Goal: Task Accomplishment & Management: Use online tool/utility

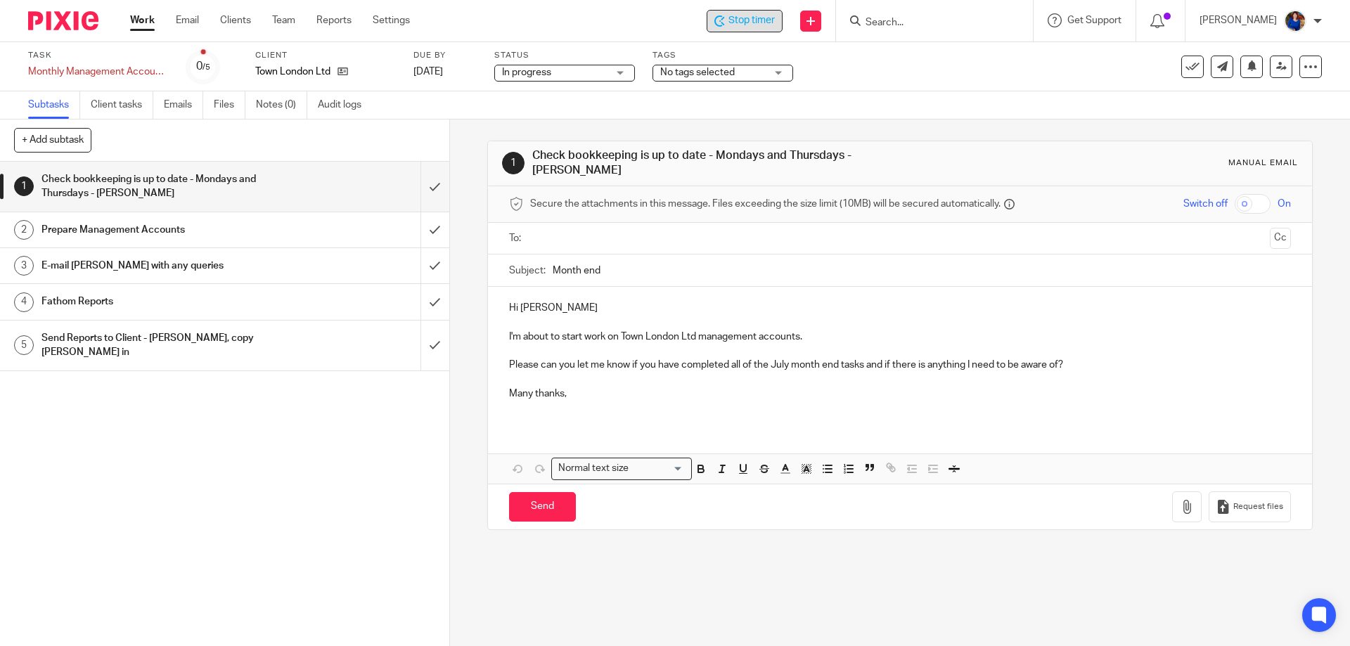
click at [730, 23] on span "Stop timer" at bounding box center [752, 20] width 46 height 15
click at [139, 21] on link "Work" at bounding box center [142, 20] width 25 height 14
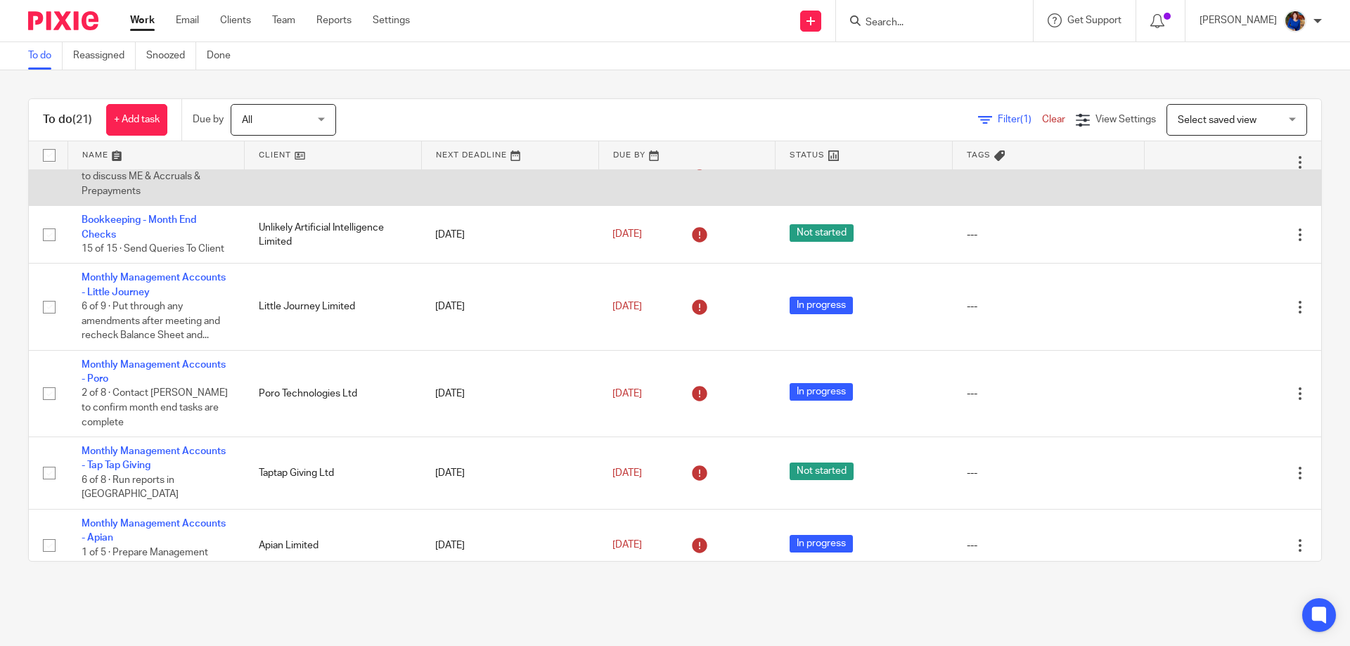
scroll to position [352, 0]
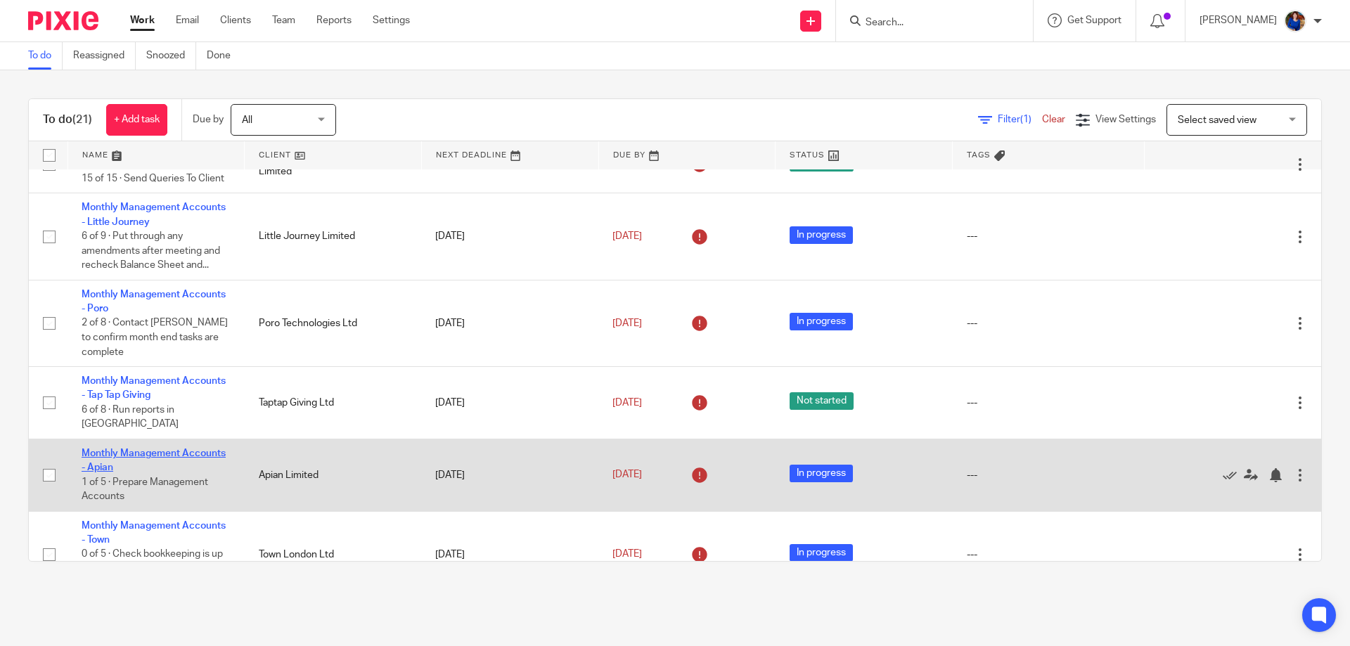
click at [175, 449] on link "Monthly Management Accounts - Apian" at bounding box center [154, 461] width 144 height 24
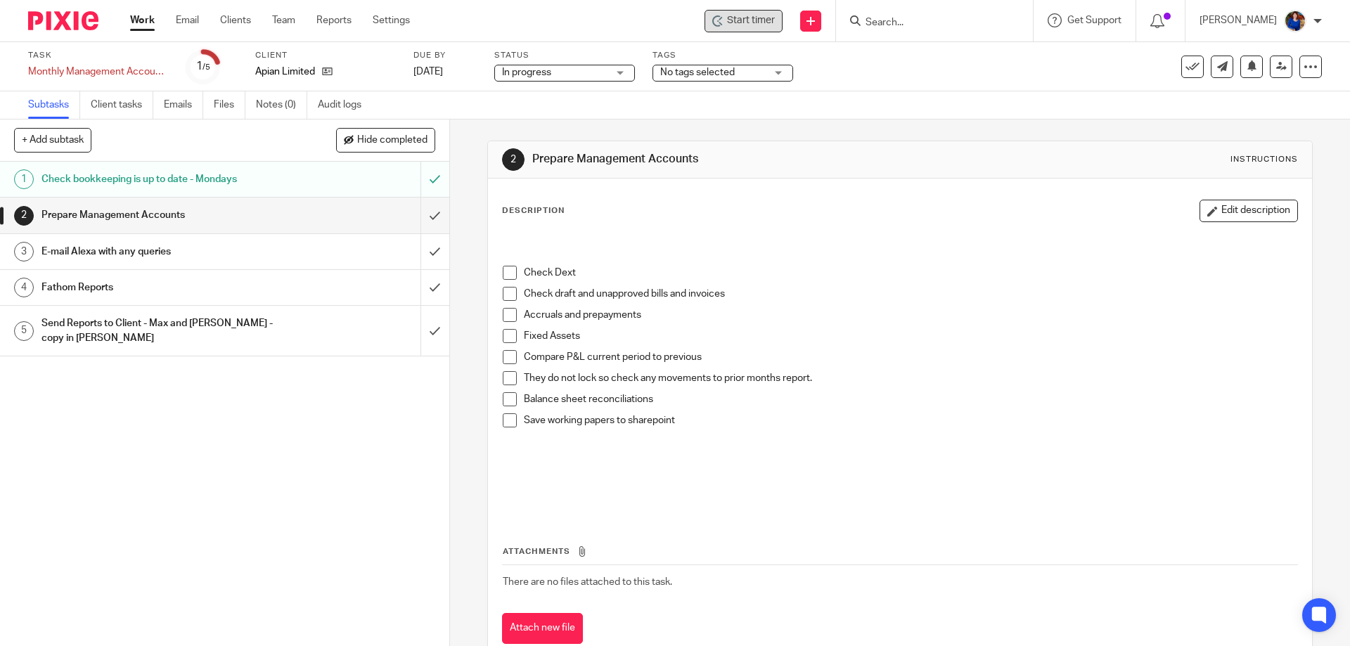
click at [727, 20] on span "Start timer" at bounding box center [751, 20] width 48 height 15
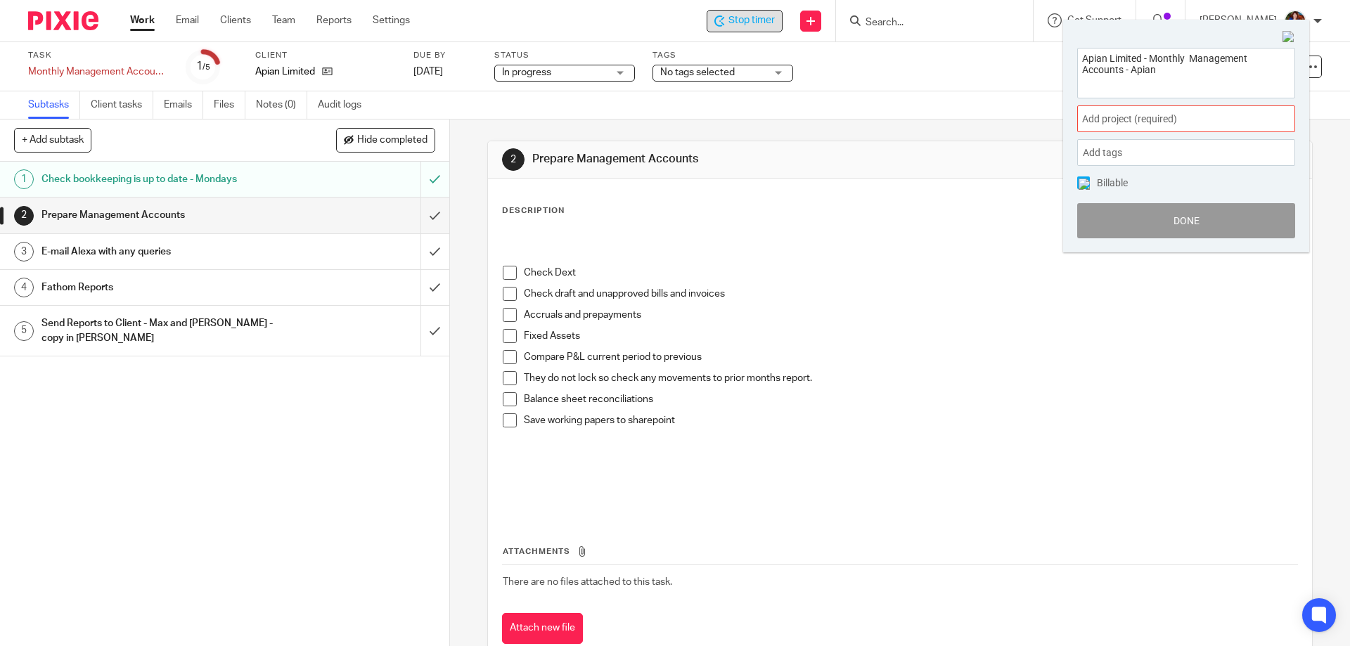
click at [1115, 117] on span "Add project (required) :" at bounding box center [1170, 119] width 177 height 15
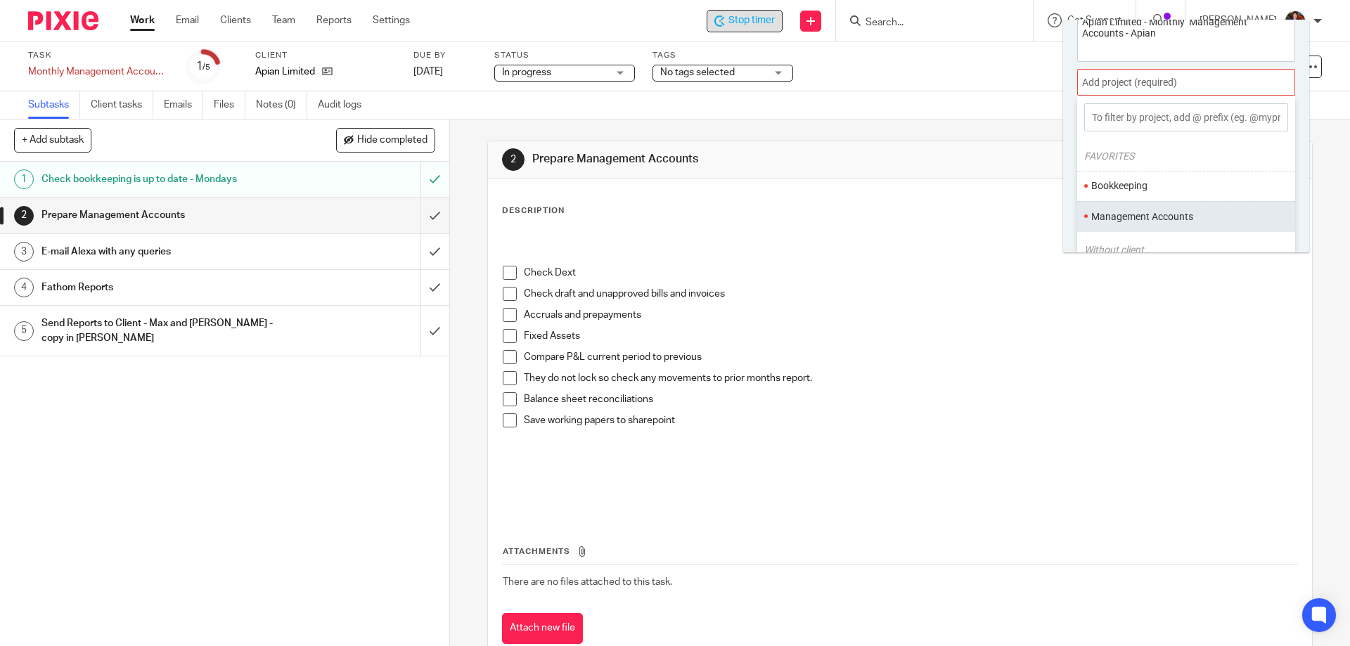
scroll to position [70, 0]
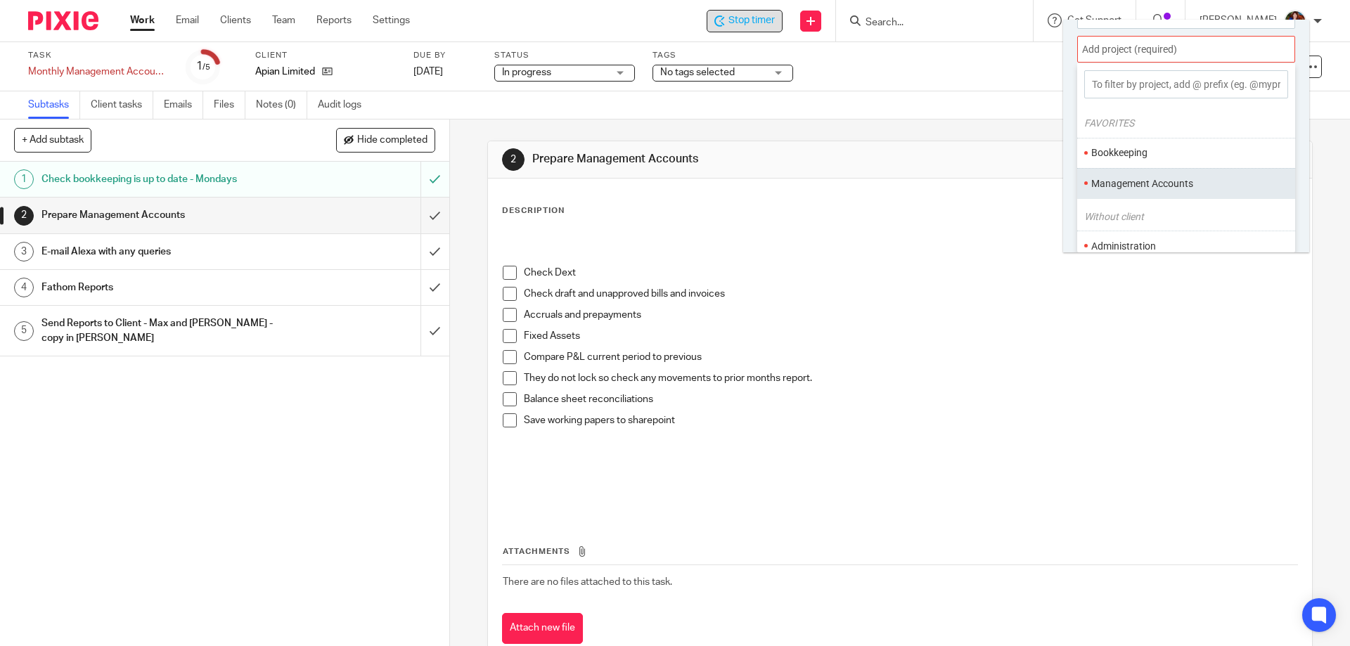
click at [1122, 172] on ul "Management Accounts" at bounding box center [1186, 183] width 218 height 30
click at [1089, 181] on ul "Management Accounts" at bounding box center [1186, 183] width 218 height 30
click at [1121, 186] on li "Management Accounts" at bounding box center [1183, 184] width 184 height 15
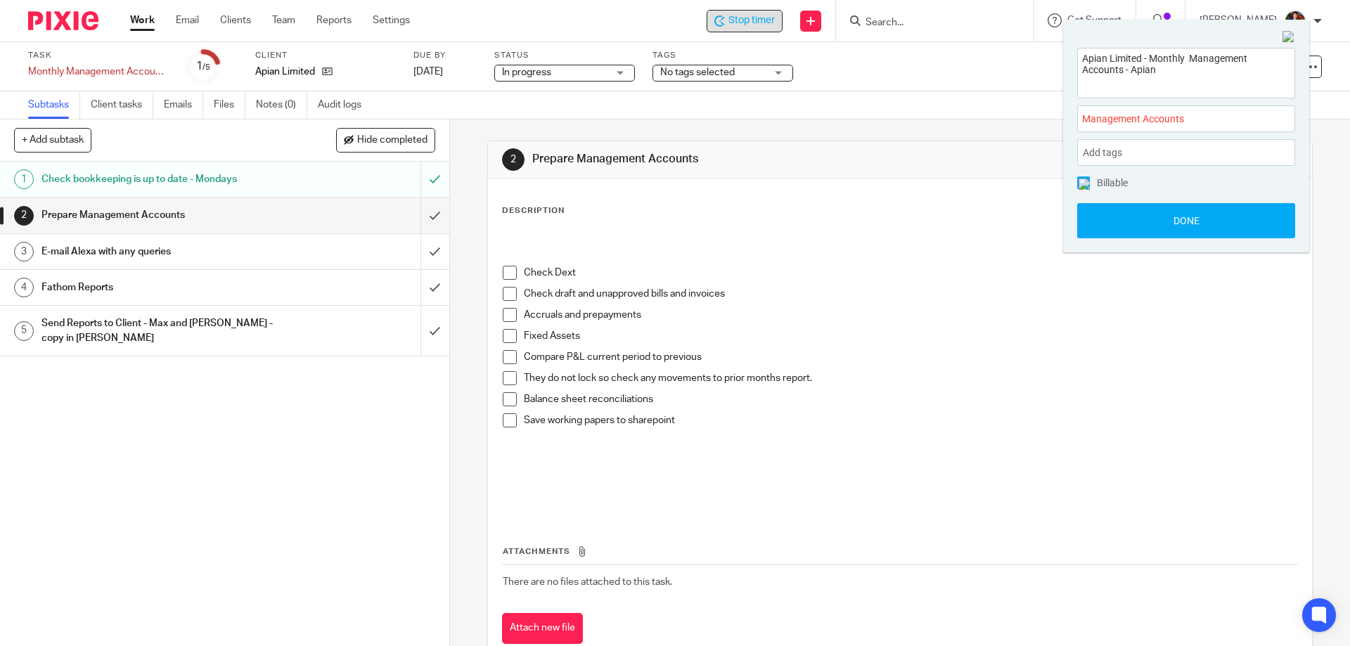
click at [1086, 187] on span at bounding box center [1083, 183] width 13 height 13
click at [1091, 210] on button "Done" at bounding box center [1186, 220] width 218 height 35
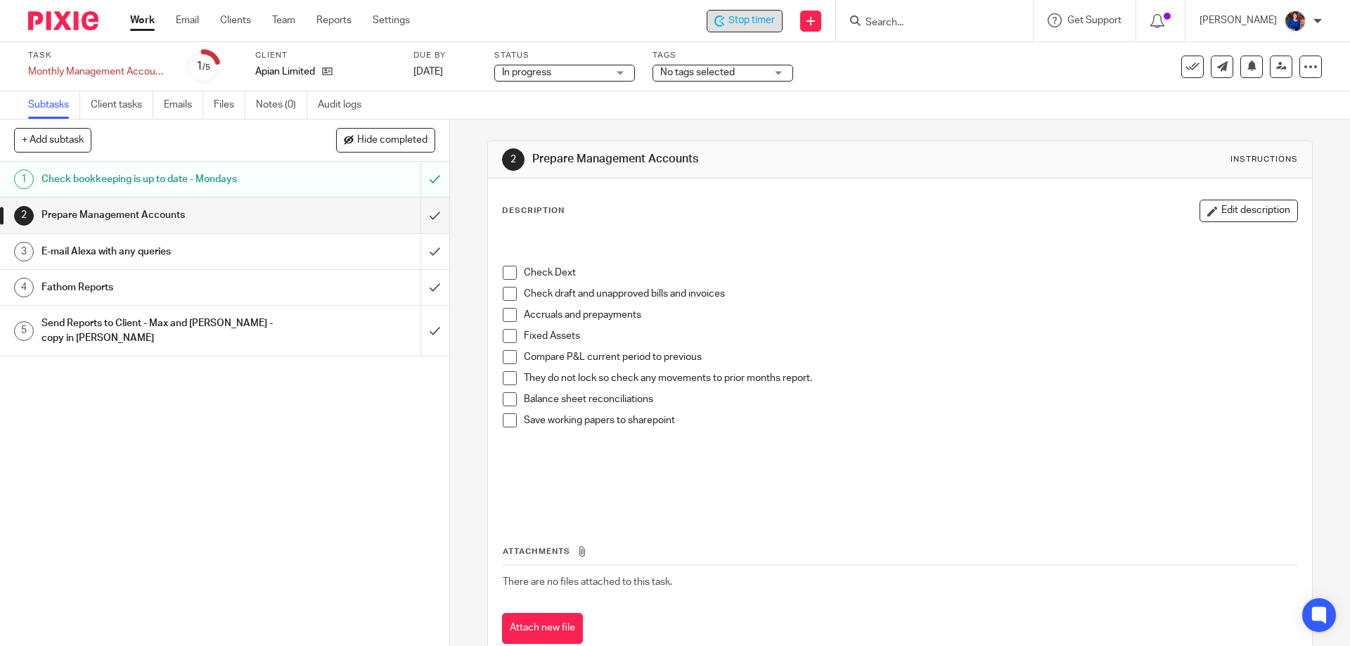
click at [760, 16] on span "Stop timer" at bounding box center [752, 20] width 46 height 15
click at [142, 18] on link "Work" at bounding box center [142, 20] width 25 height 14
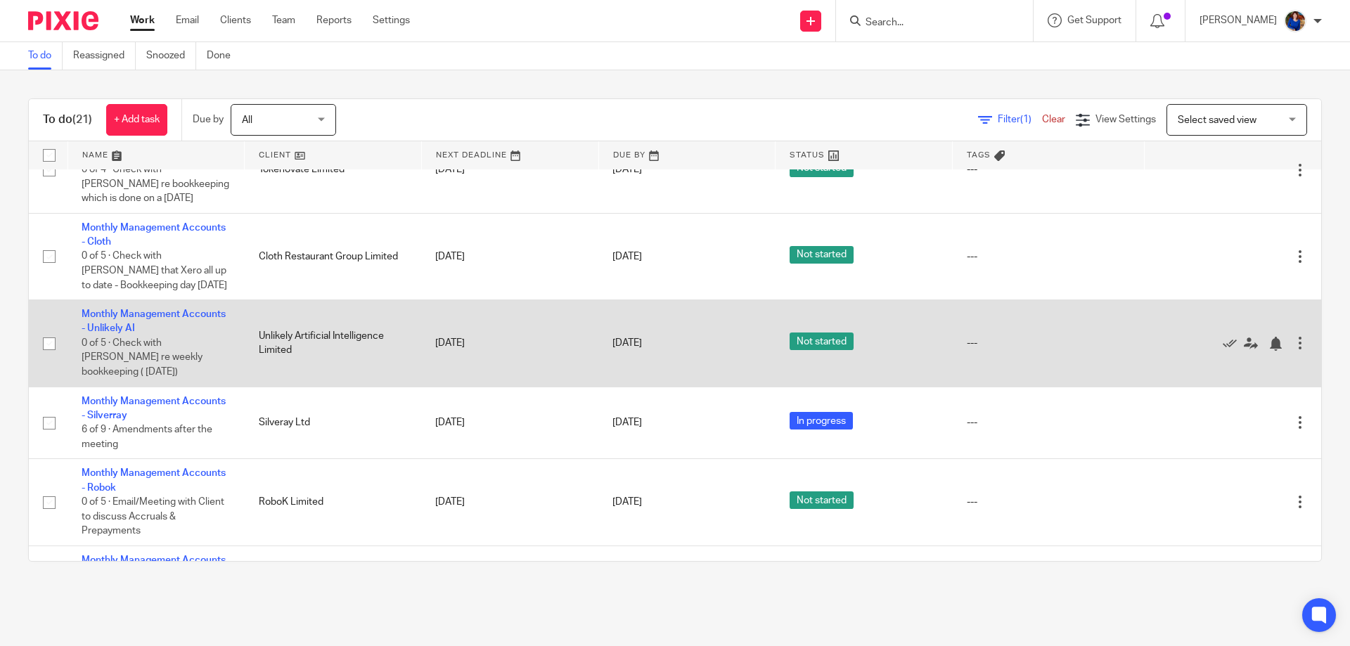
scroll to position [914, 0]
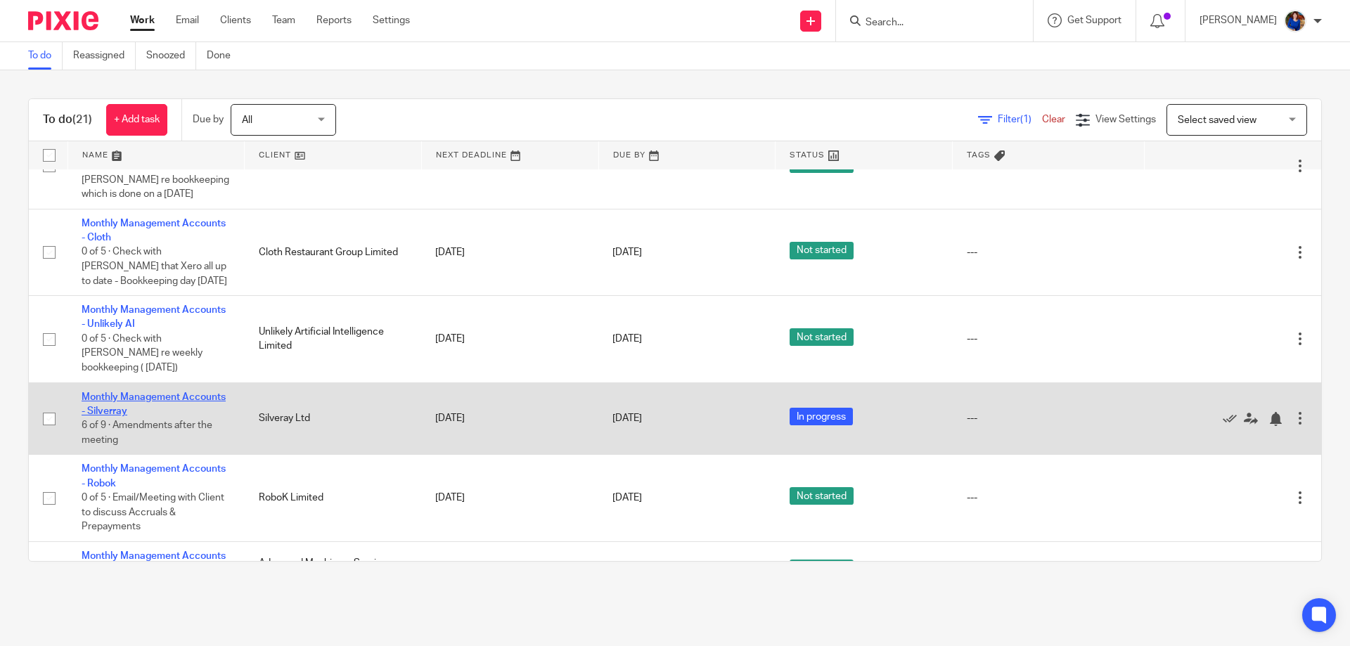
click at [185, 392] on link "Monthly Management Accounts - Silverray" at bounding box center [154, 404] width 144 height 24
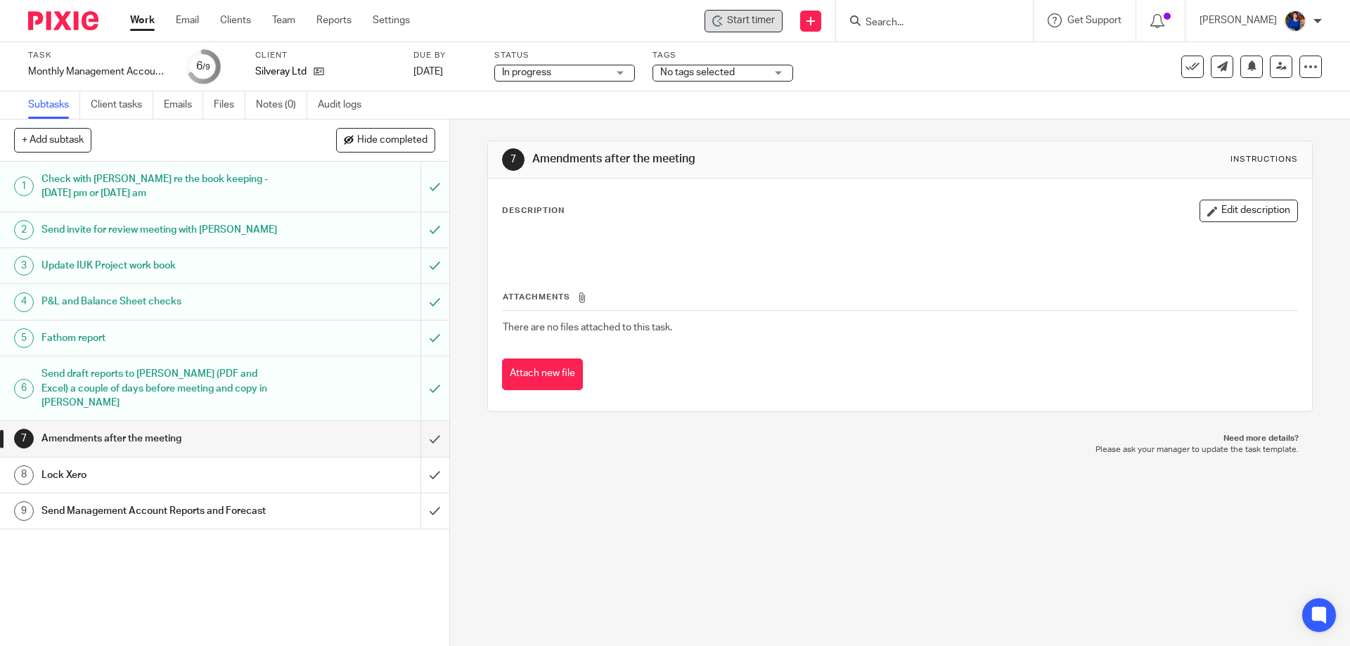
click at [739, 23] on span "Start timer" at bounding box center [751, 20] width 48 height 15
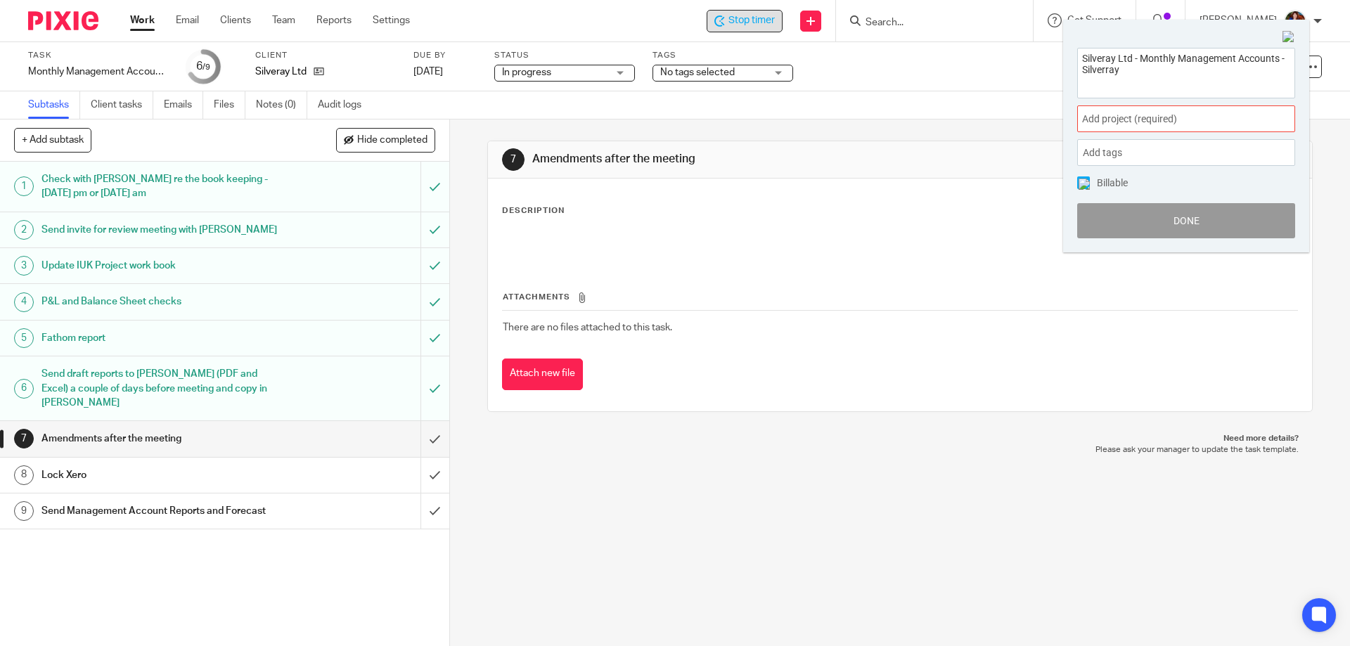
click at [1172, 120] on span "Add project (required) :" at bounding box center [1170, 119] width 177 height 15
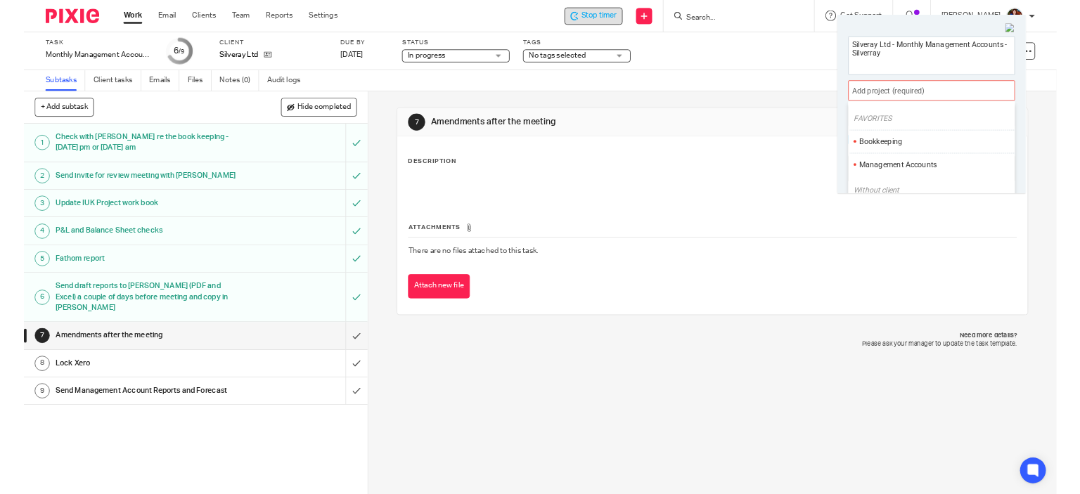
scroll to position [70, 0]
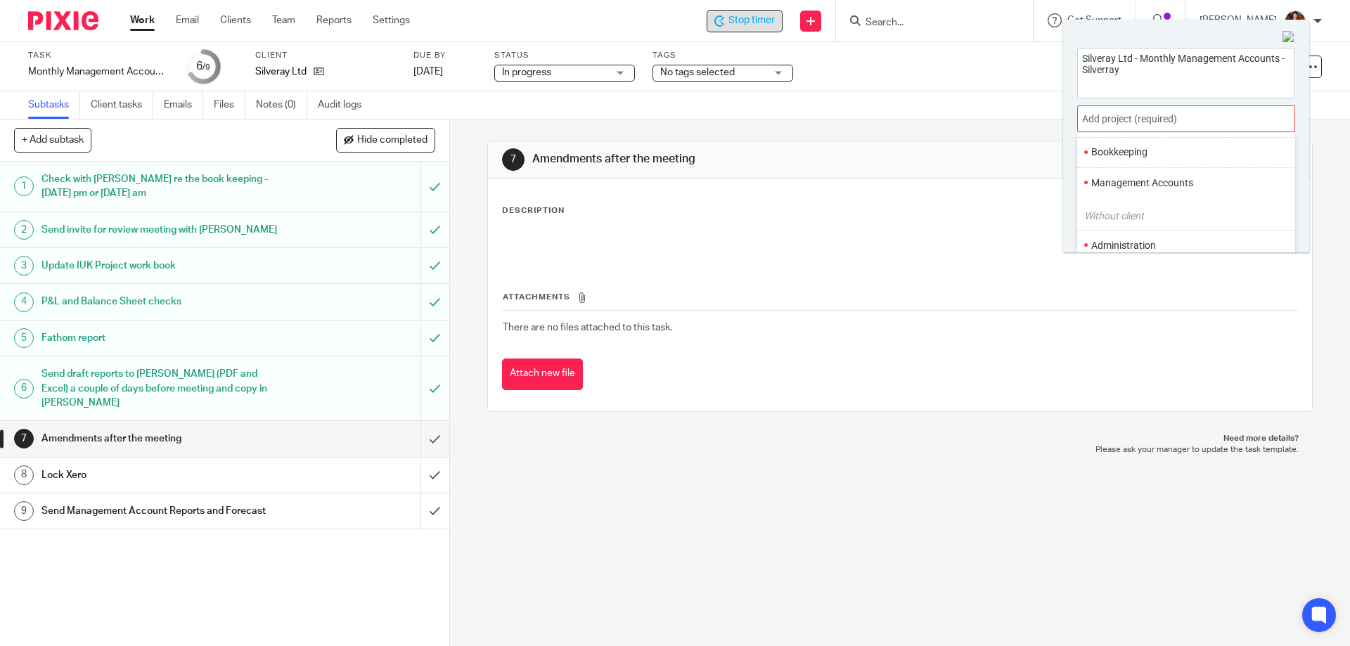
click at [1149, 177] on li "Management Accounts" at bounding box center [1183, 183] width 184 height 15
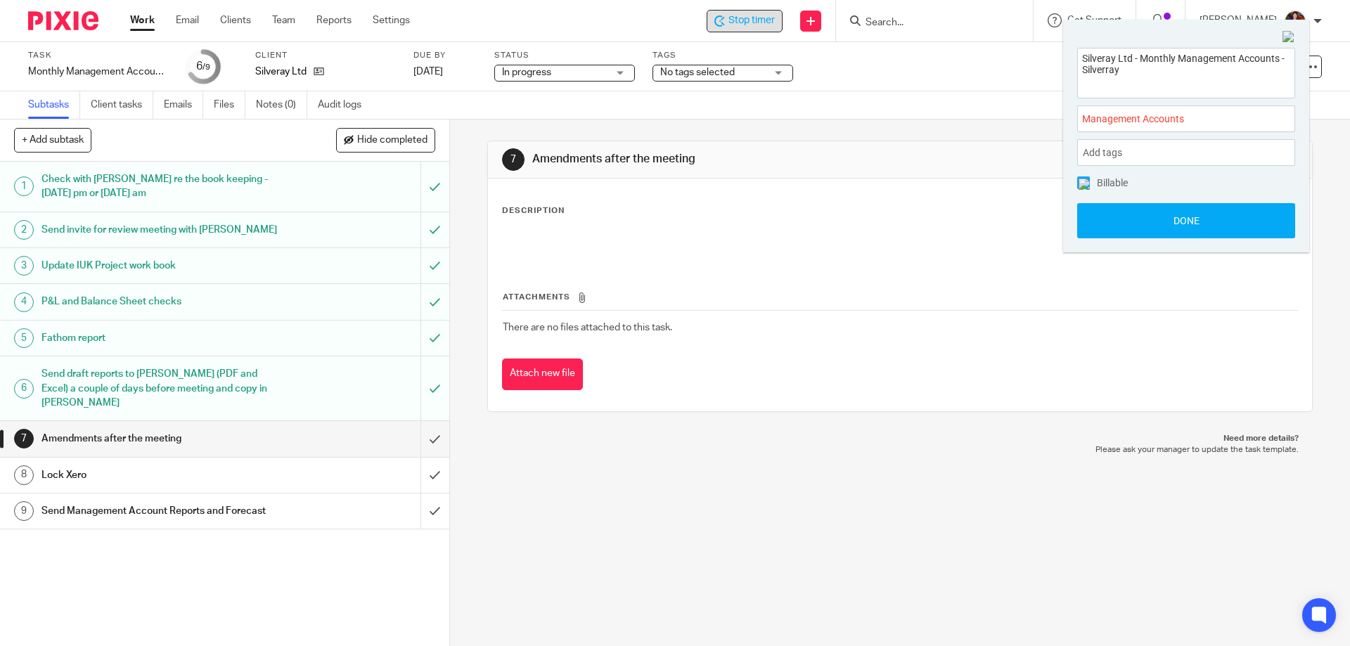
drag, startPoint x: 1082, startPoint y: 183, endPoint x: 1089, endPoint y: 201, distance: 19.3
click at [1081, 183] on img at bounding box center [1084, 184] width 11 height 11
click at [1096, 224] on button "Done" at bounding box center [1186, 220] width 218 height 35
